Goal: Task Accomplishment & Management: Complete application form

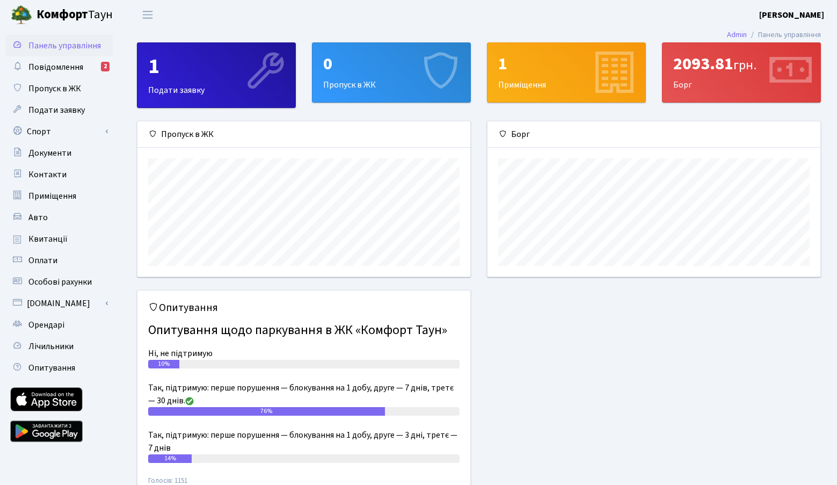
scroll to position [155, 333]
click at [323, 78] on div "0 Пропуск в ЖК" at bounding box center [392, 72] width 158 height 59
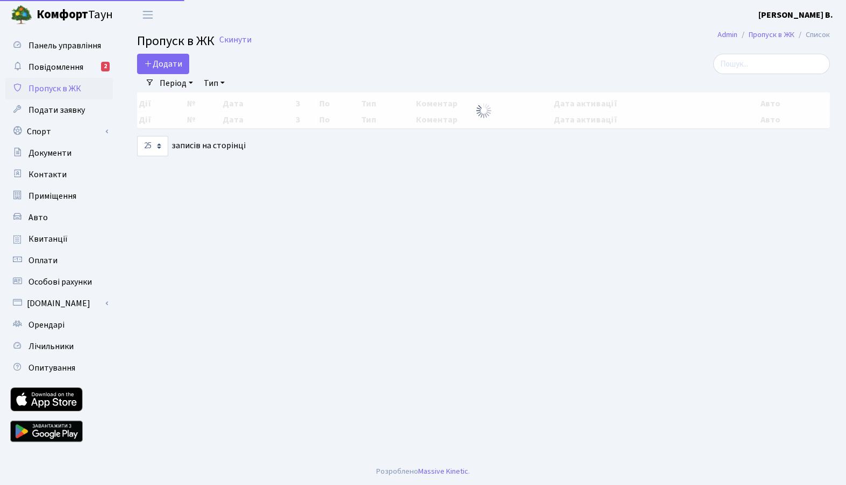
select select "25"
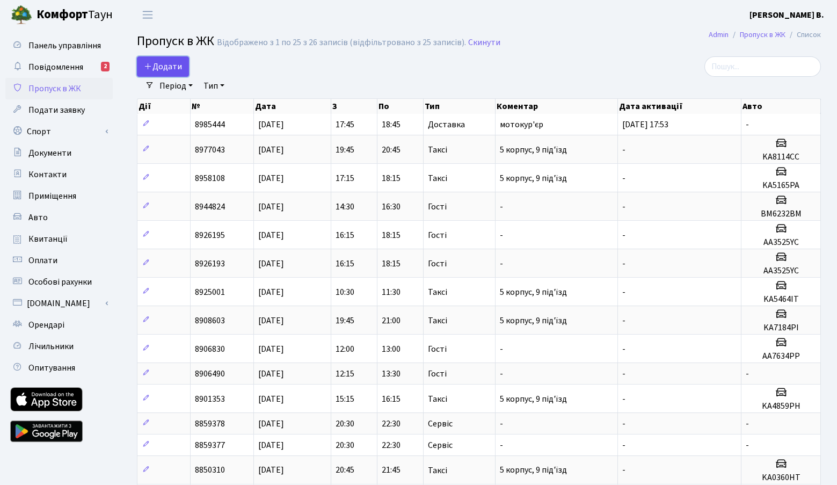
click at [176, 66] on span "Додати" at bounding box center [163, 67] width 38 height 12
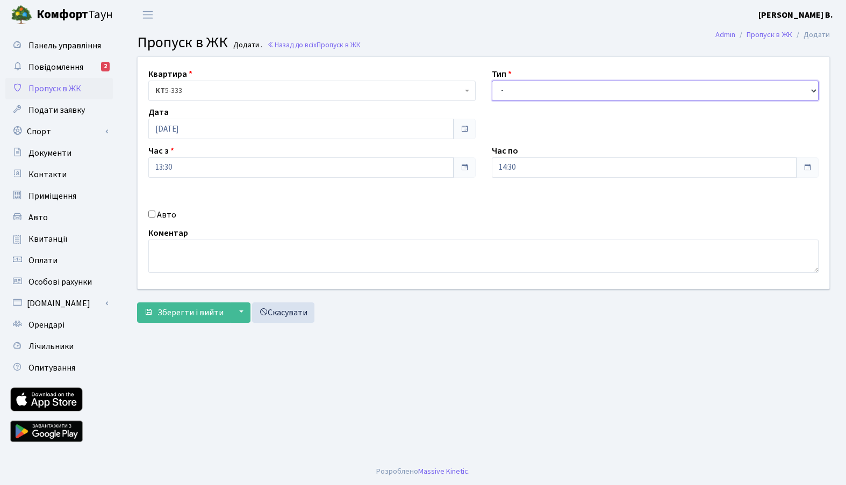
click at [548, 86] on select "- Доставка Таксі Гості Сервіс" at bounding box center [655, 91] width 327 height 20
select select "2"
click at [492, 81] on select "- Доставка Таксі Гості Сервіс" at bounding box center [655, 91] width 327 height 20
click at [170, 220] on label "Авто" at bounding box center [166, 214] width 19 height 13
click at [155, 218] on input "Авто" at bounding box center [151, 214] width 7 height 7
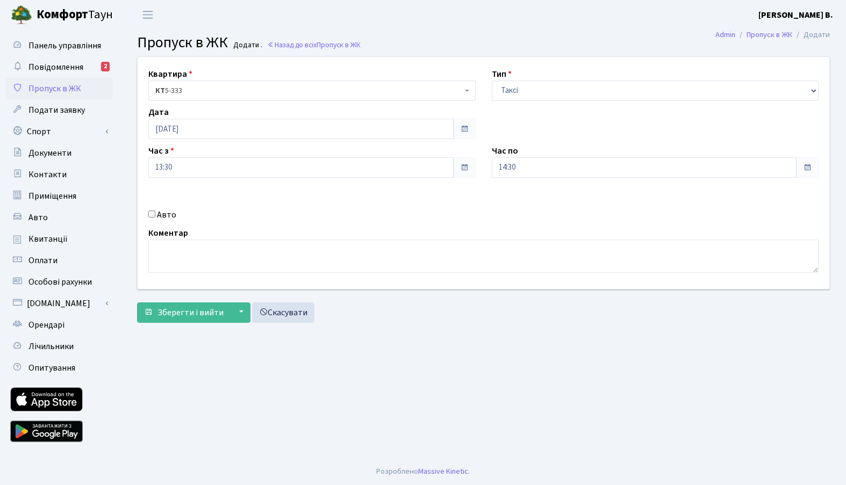
checkbox input "true"
click at [626, 207] on input "text" at bounding box center [655, 206] width 327 height 20
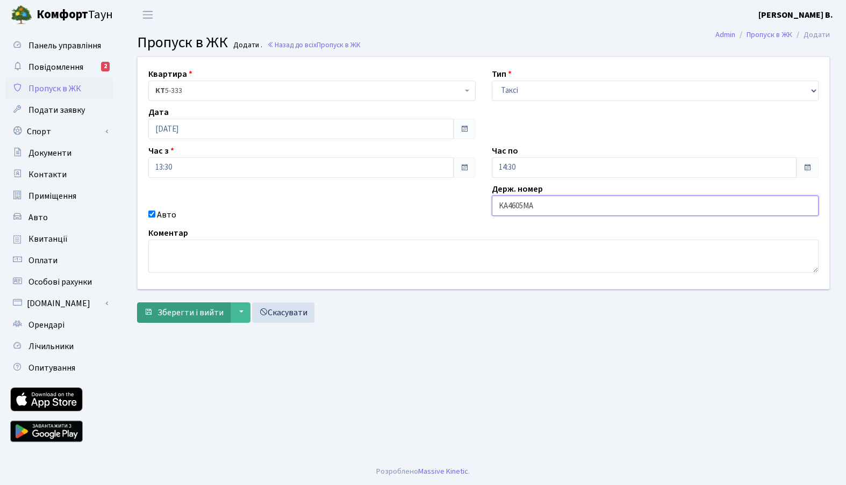
type input "KA4605MA"
click at [190, 314] on span "Зберегти і вийти" at bounding box center [190, 313] width 66 height 12
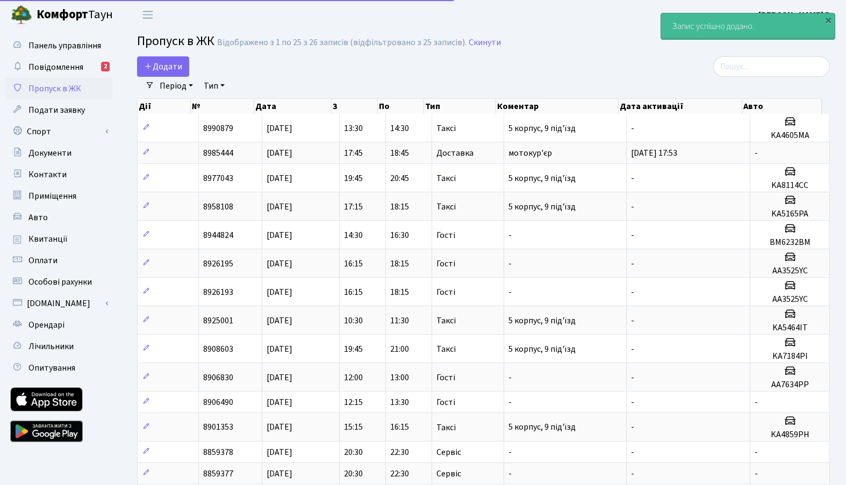
select select "25"
